Goal: Task Accomplishment & Management: Use online tool/utility

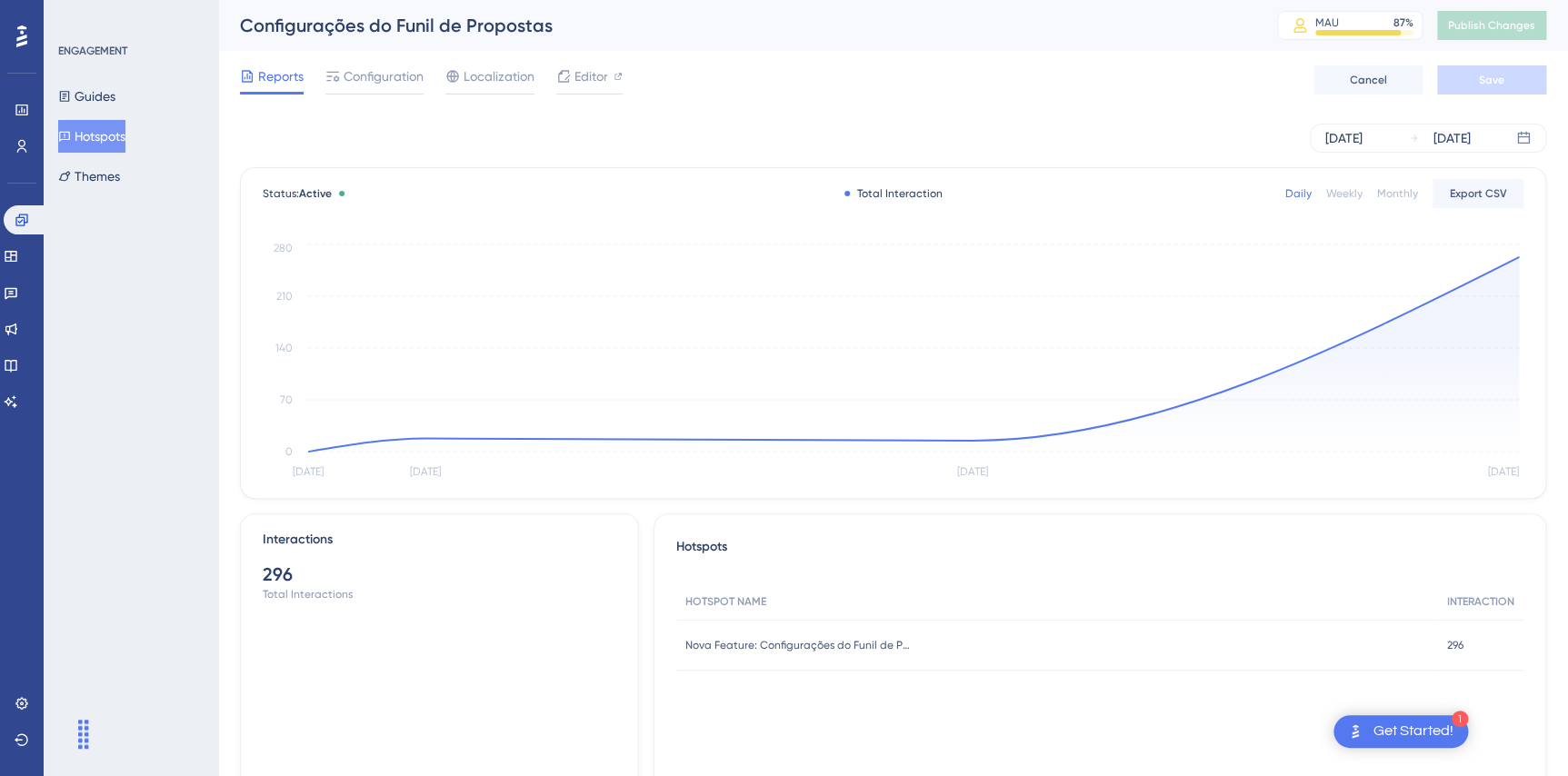
click at [199, 371] on div "ENGAGEMENT Guides Hotspots Themes" at bounding box center [130, 388] width 175 height 776
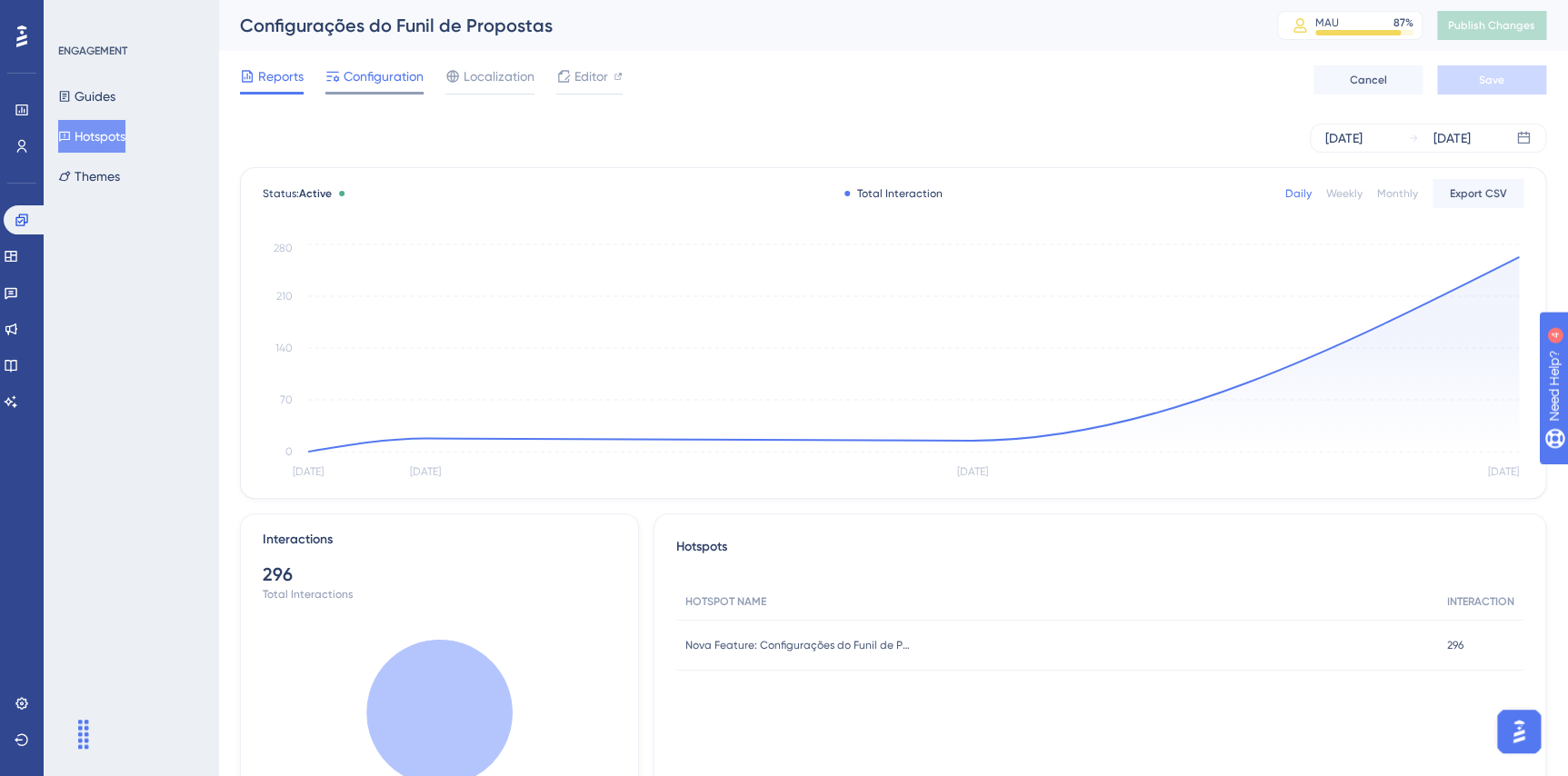
click at [390, 76] on span "Configuration" at bounding box center [383, 76] width 80 height 22
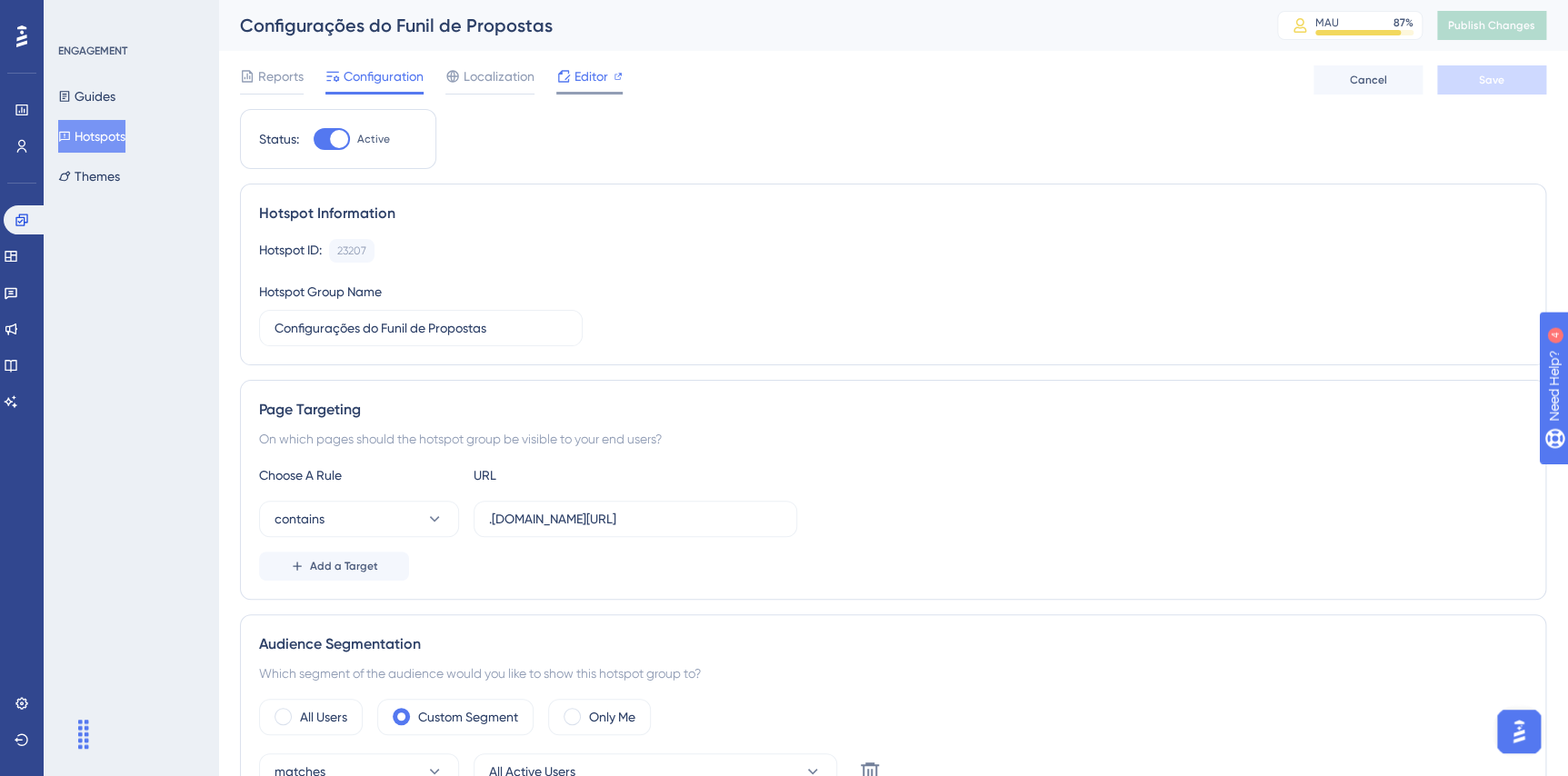
click at [590, 77] on span "Editor" at bounding box center [591, 76] width 34 height 22
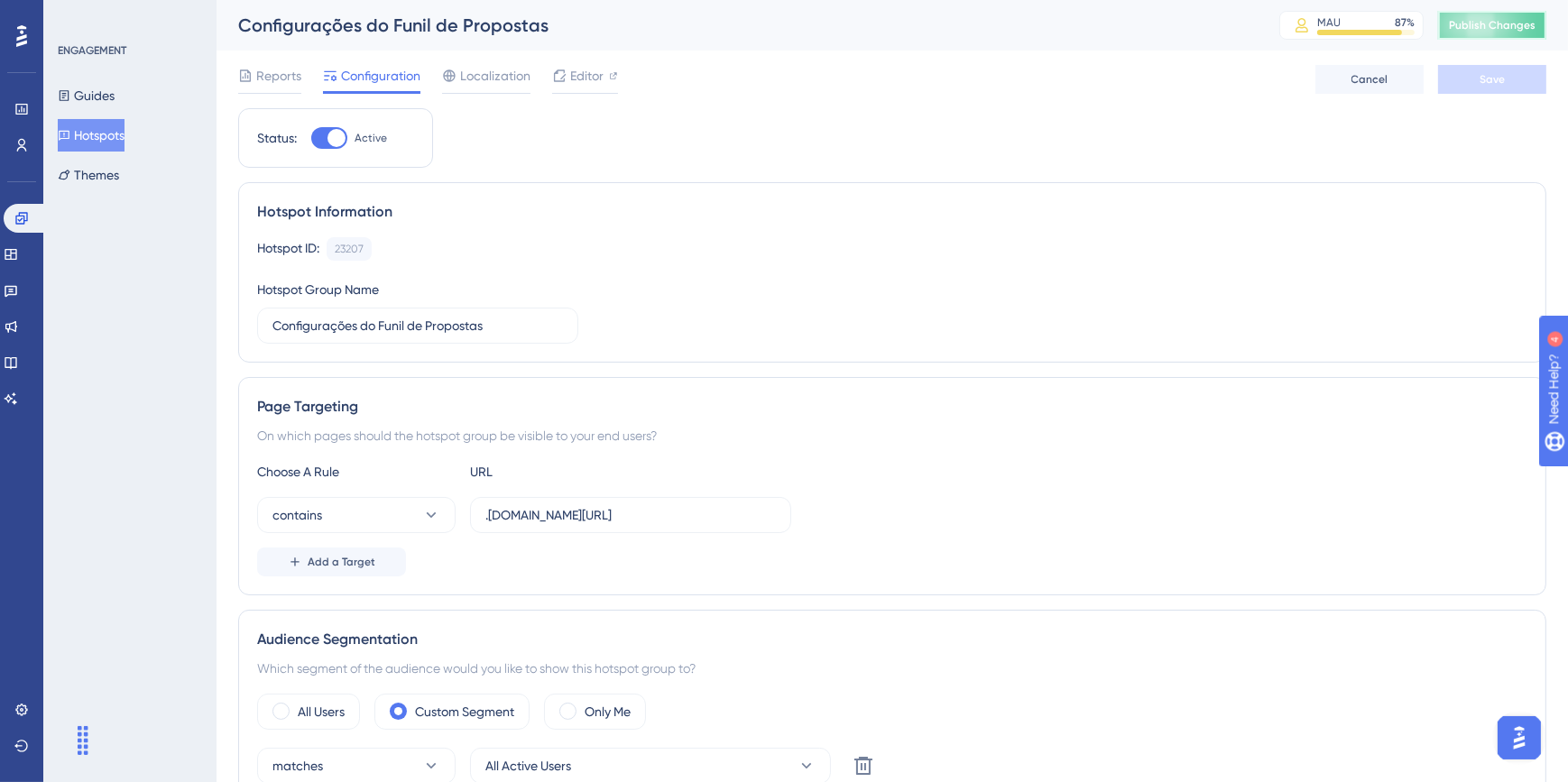
click at [1509, 23] on span "Publish Changes" at bounding box center [1492, 24] width 86 height 14
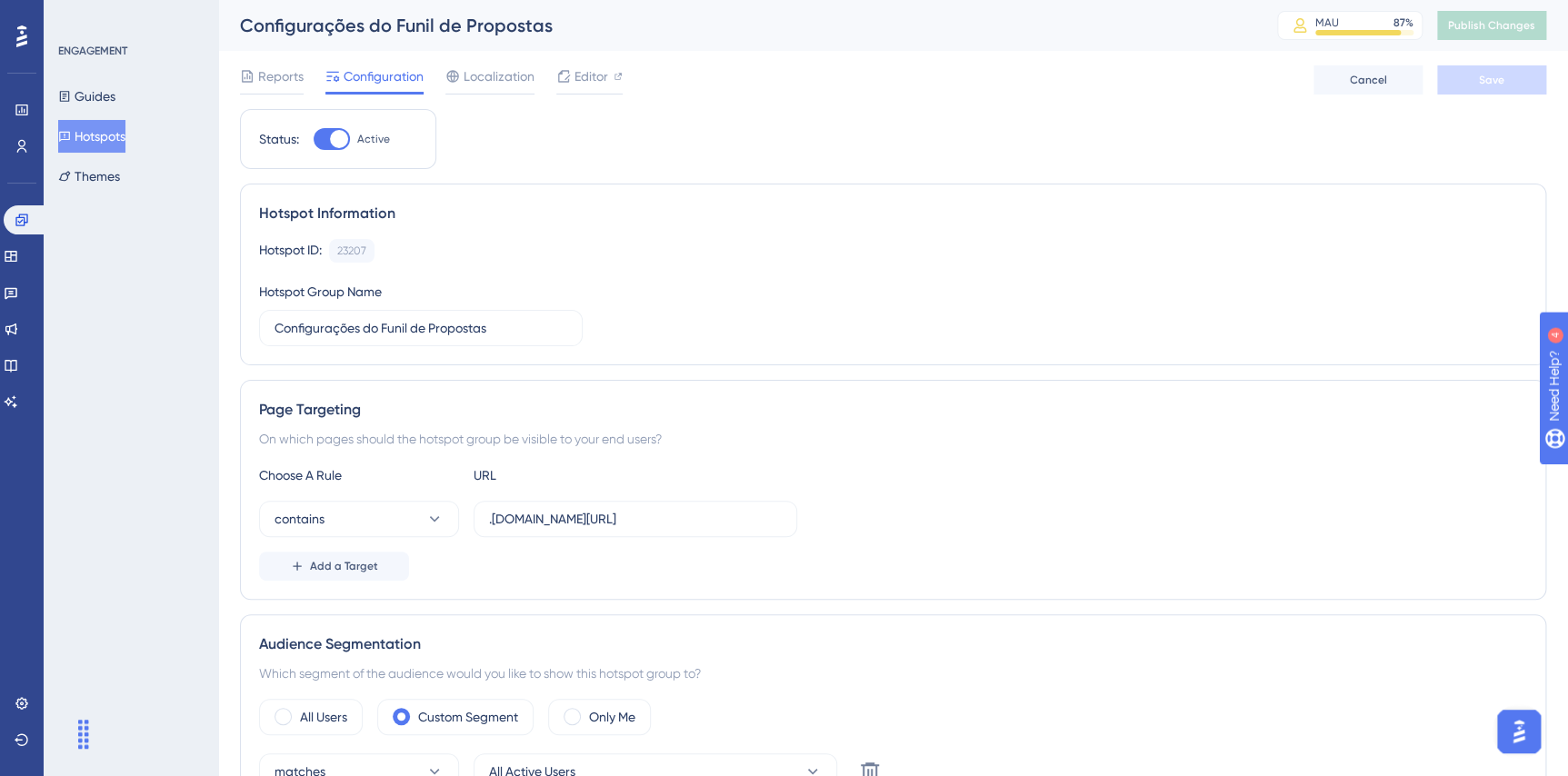
drag, startPoint x: 1236, startPoint y: 736, endPoint x: 1160, endPoint y: 784, distance: 89.9
click at [1236, 736] on div "All Users Custom Segment Only Me matches All Active Users Delete Add a Segment …" at bounding box center [893, 766] width 1268 height 134
